Goal: Transaction & Acquisition: Purchase product/service

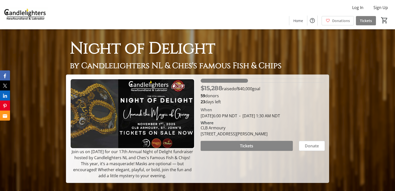
click at [257, 151] on span at bounding box center [247, 146] width 92 height 12
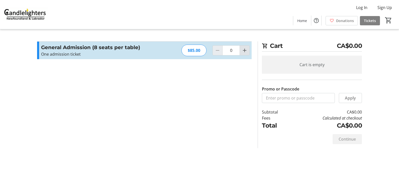
click at [247, 51] on button "Increment by one" at bounding box center [245, 51] width 10 height 10
type input "1"
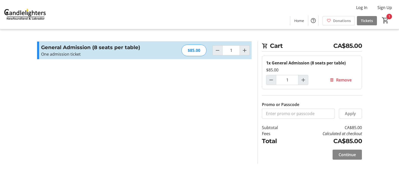
click at [349, 155] on span "Continue" at bounding box center [346, 155] width 17 height 6
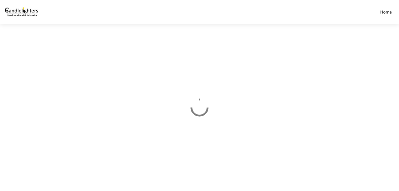
select select "CA"
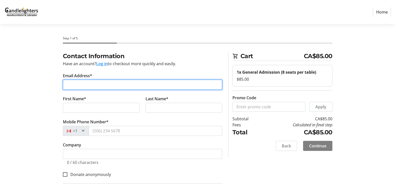
click at [97, 85] on input "Email Address*" at bounding box center [142, 85] width 159 height 10
type input "[PERSON_NAME][EMAIL_ADDRESS][DOMAIN_NAME]"
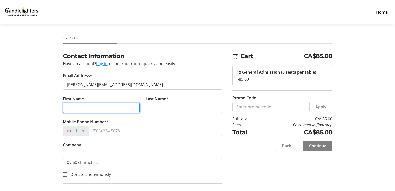
type input "[PERSON_NAME]"
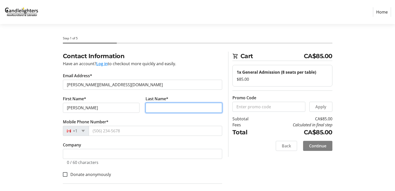
type input "Thistle"
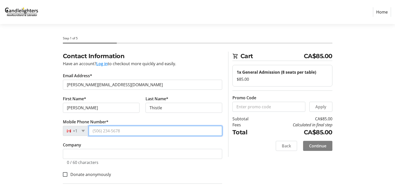
type input "[PHONE_NUMBER]"
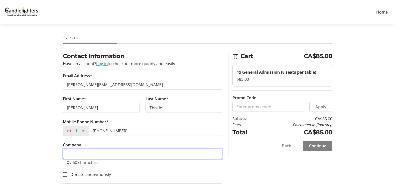
type input "Thistle Financial Services Ltd"
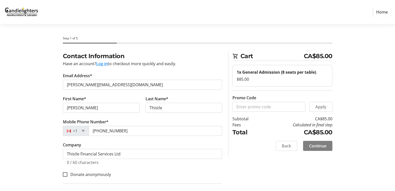
type input "[STREET_ADDRESS]"
type input "St. [PERSON_NAME]'s"
select select "NL"
type input "A1E3C9"
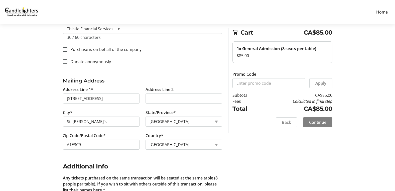
scroll to position [125, 0]
click at [64, 49] on input "Purchase is on behalf of the company" at bounding box center [65, 49] width 5 height 5
checkbox input "true"
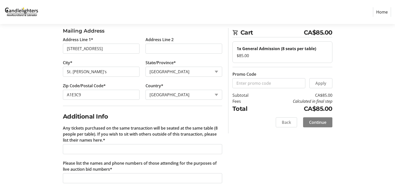
scroll to position [179, 0]
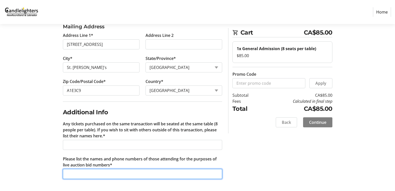
click at [89, 175] on input "Please list the names and phone numbers of those attending for the purposes of …" at bounding box center [142, 174] width 159 height 10
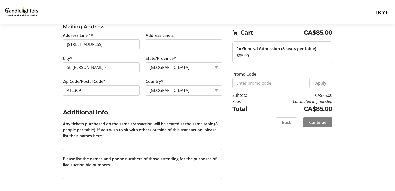
click at [44, 179] on div "Contact Information Have an account? Log in to checkout more quickly and easily…" at bounding box center [197, 32] width 331 height 318
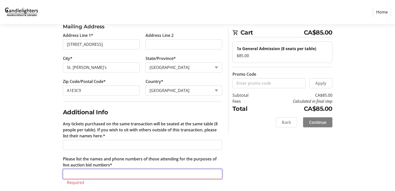
click at [73, 174] on input "Please list the names and phone numbers of those attending for the purposes of …" at bounding box center [142, 174] width 159 height 10
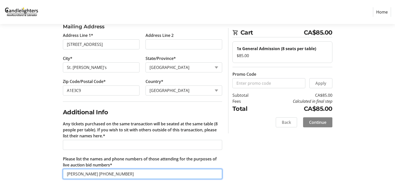
type input "[PERSON_NAME] [PHONE_NUMBER]"
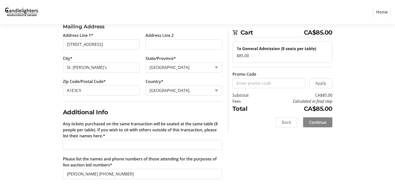
click at [324, 122] on span "Continue" at bounding box center [317, 122] width 17 height 6
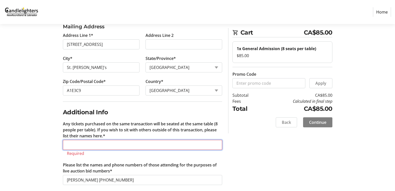
click at [113, 143] on input "Any tickets purchased on the same transaction will be seated at the same table …" at bounding box center [142, 145] width 159 height 10
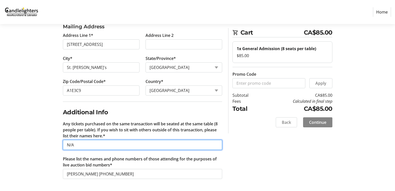
type input "N/A"
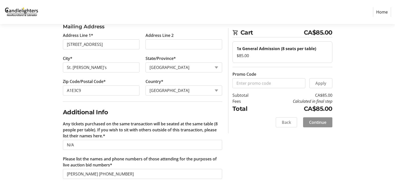
click at [321, 119] on span "Continue" at bounding box center [317, 122] width 17 height 6
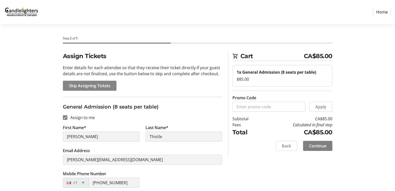
click at [96, 86] on span "Skip Assigning Tickets" at bounding box center [90, 86] width 42 height 6
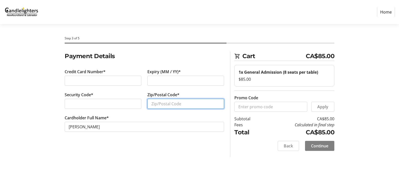
click at [165, 101] on input "Zip/Postal Code*" at bounding box center [185, 104] width 77 height 10
type input "A1E3C9"
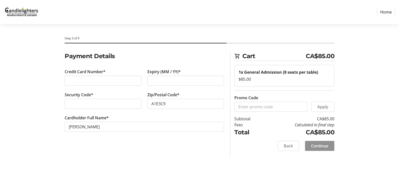
click at [320, 146] on span "Continue" at bounding box center [319, 146] width 17 height 6
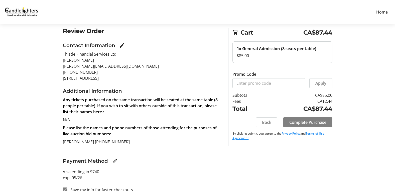
scroll to position [33, 0]
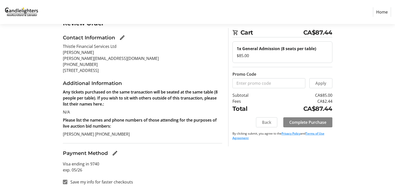
click at [311, 121] on span "Complete Purchase" at bounding box center [307, 122] width 37 height 6
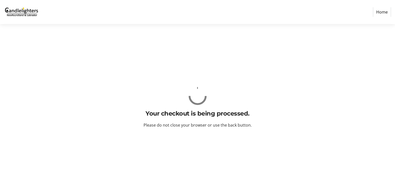
scroll to position [0, 0]
